Goal: Use online tool/utility: Utilize a website feature to perform a specific function

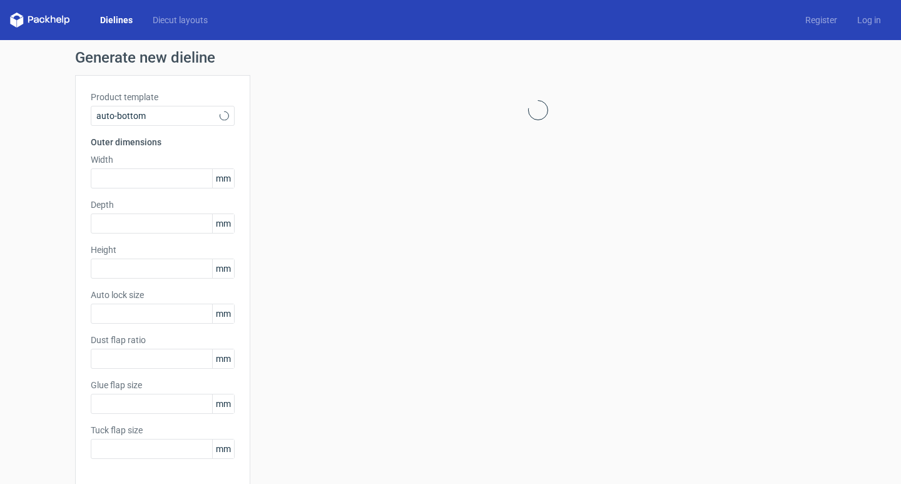
type input "1"
type input "0.8"
type input "10"
type input "12"
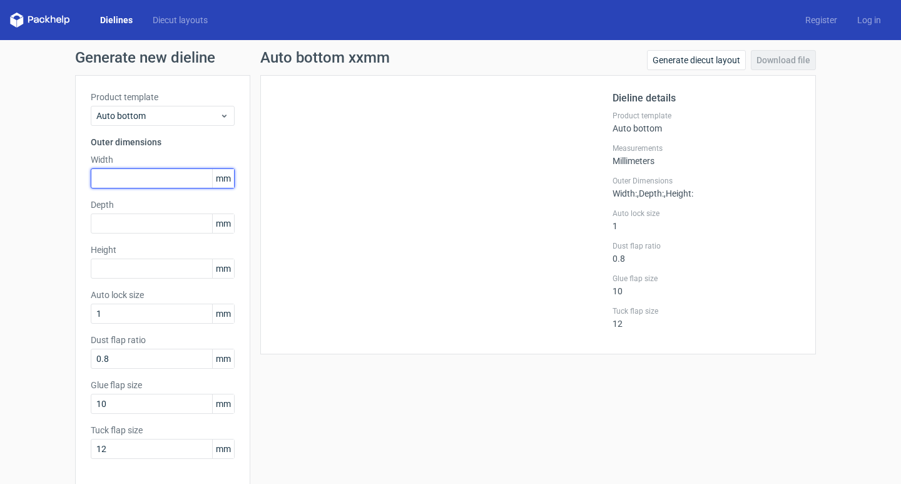
click at [140, 180] on input "text" at bounding box center [163, 178] width 144 height 20
type input "110"
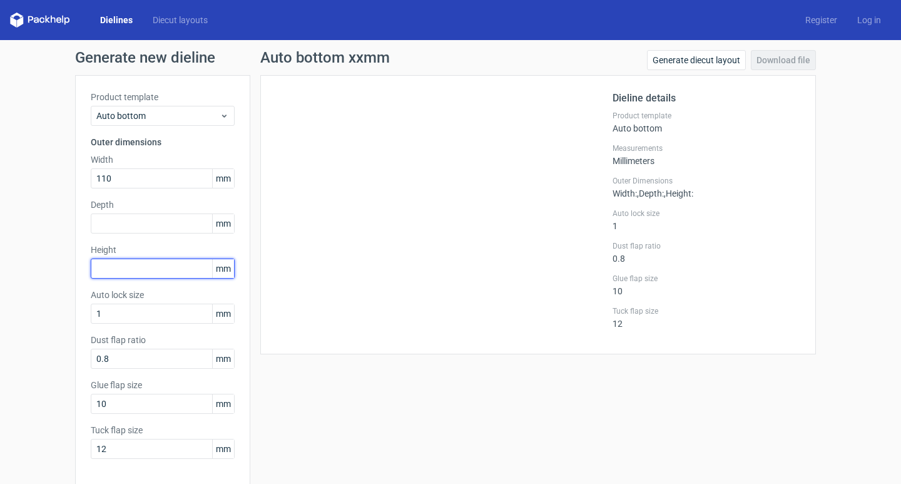
click at [145, 275] on input "text" at bounding box center [163, 268] width 144 height 20
type input "48"
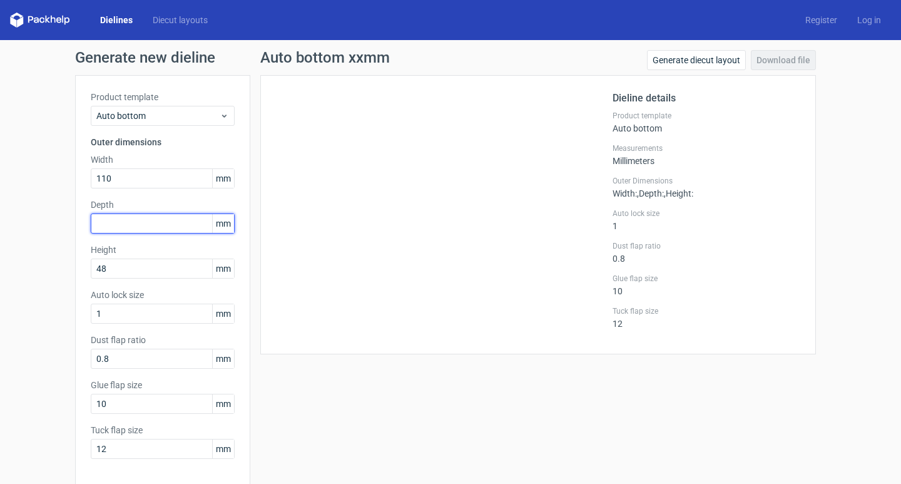
click at [194, 224] on input "text" at bounding box center [163, 223] width 144 height 20
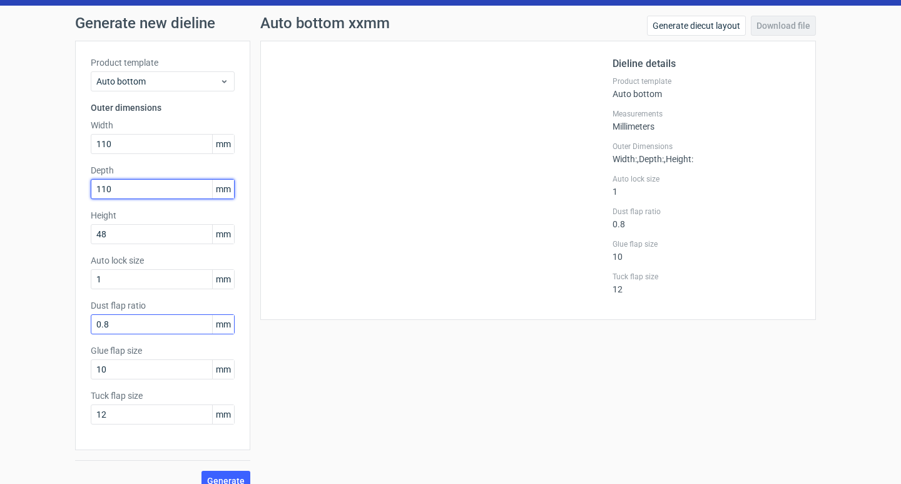
scroll to position [51, 0]
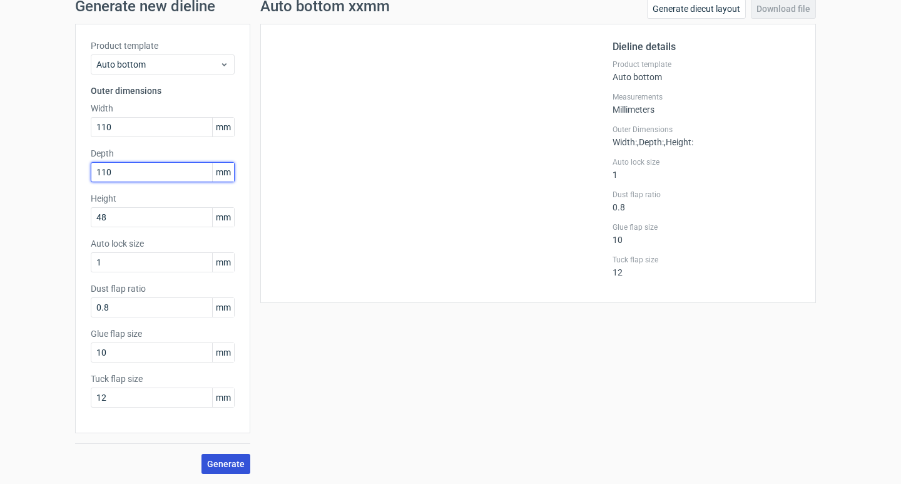
type input "110"
click at [221, 466] on span "Generate" at bounding box center [226, 463] width 38 height 9
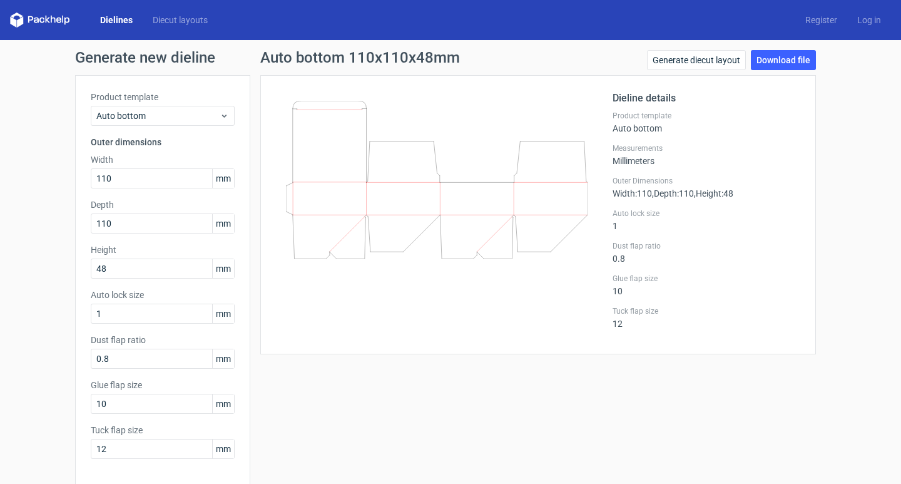
click at [391, 294] on div at bounding box center [444, 215] width 337 height 248
click at [141, 114] on span "Auto bottom" at bounding box center [157, 116] width 123 height 13
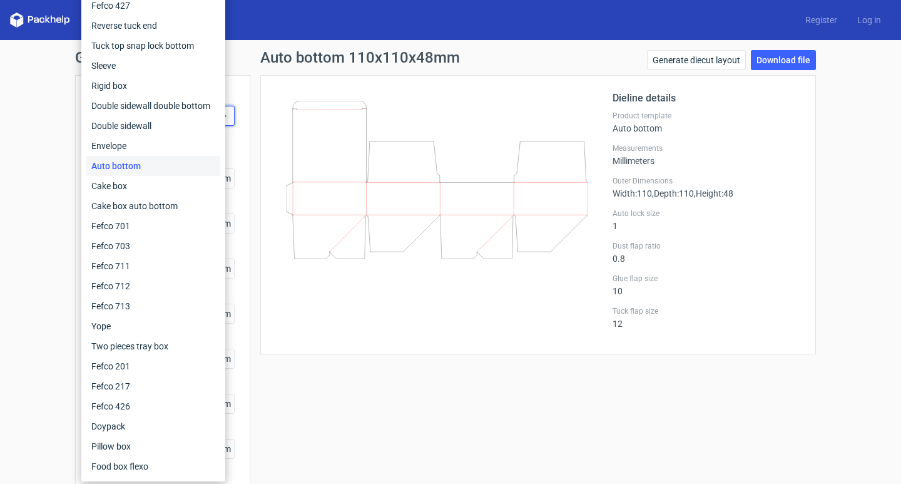
click at [144, 162] on div "Auto bottom" at bounding box center [153, 166] width 134 height 20
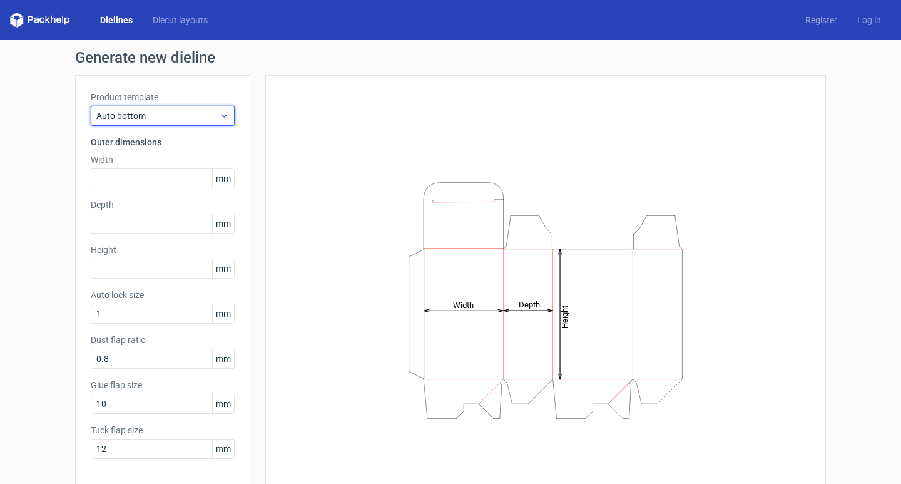
click at [158, 111] on span "Auto bottom" at bounding box center [157, 116] width 123 height 13
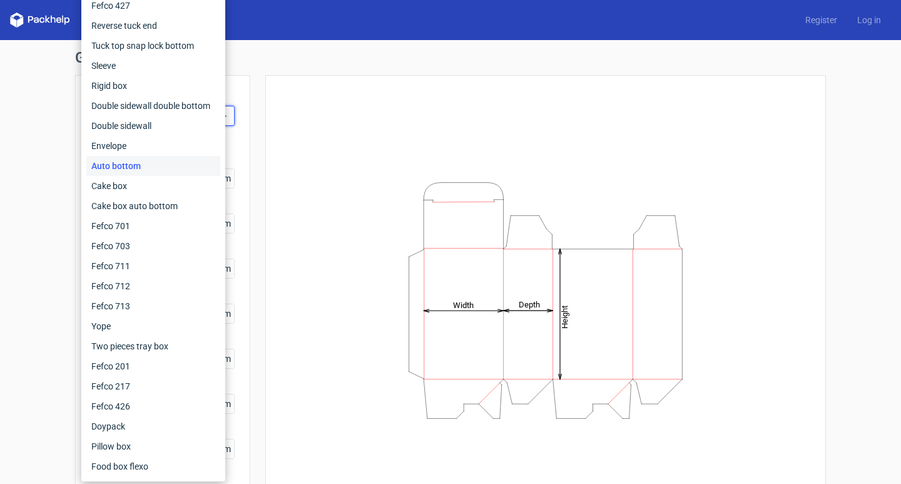
click at [156, 165] on div "Auto bottom" at bounding box center [153, 166] width 134 height 20
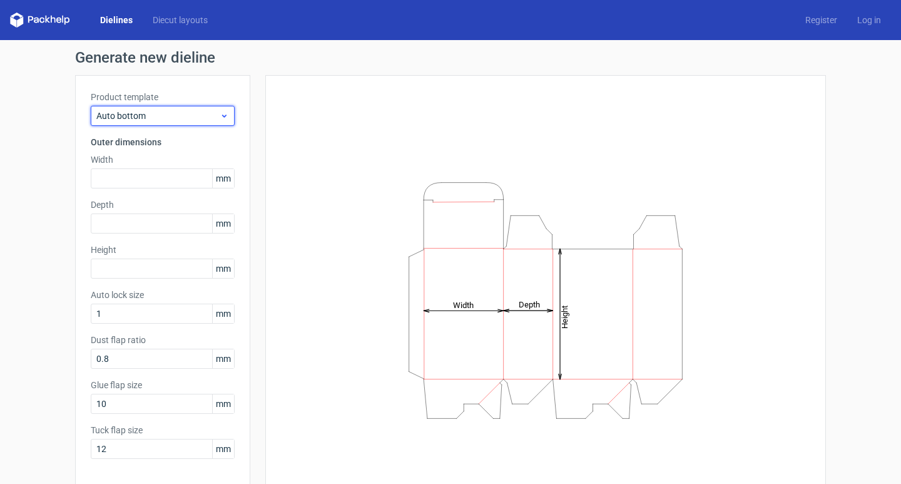
click at [163, 115] on span "Auto bottom" at bounding box center [157, 116] width 123 height 13
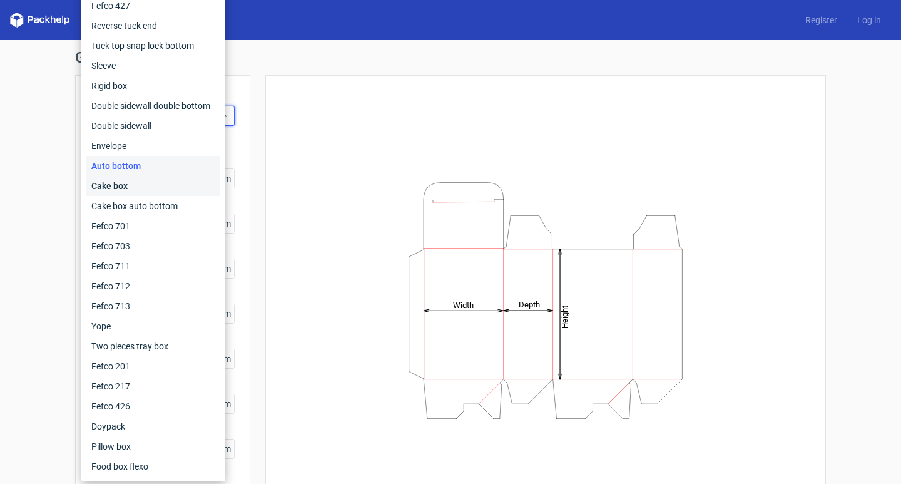
click at [160, 186] on div "Cake box" at bounding box center [153, 186] width 134 height 20
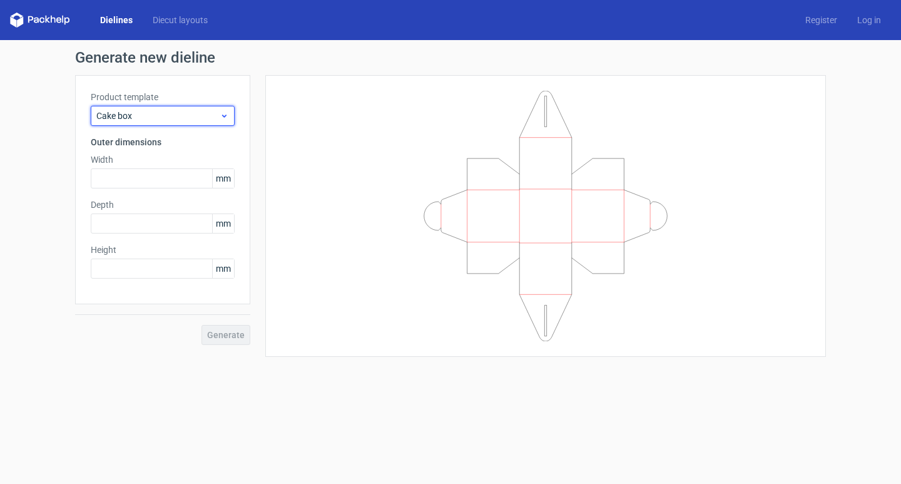
click at [168, 118] on span "Cake box" at bounding box center [157, 116] width 123 height 13
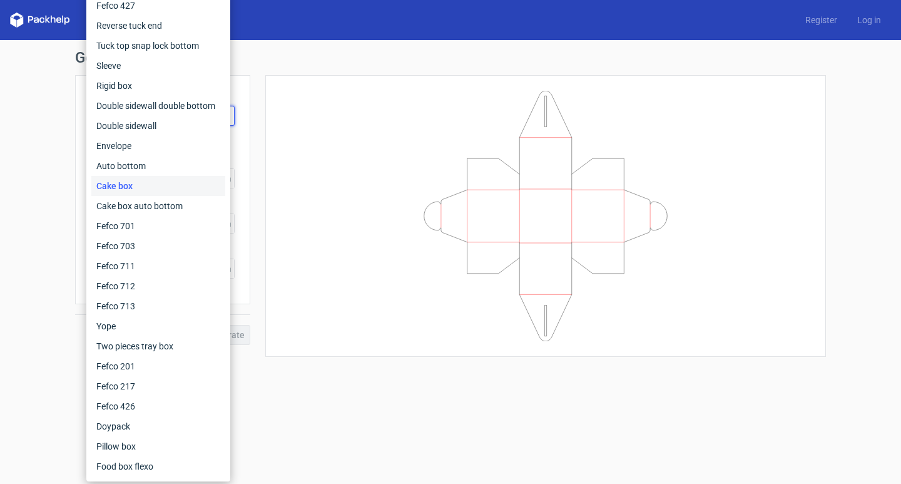
click at [267, 121] on div at bounding box center [545, 216] width 561 height 282
